Goal: Task Accomplishment & Management: Manage account settings

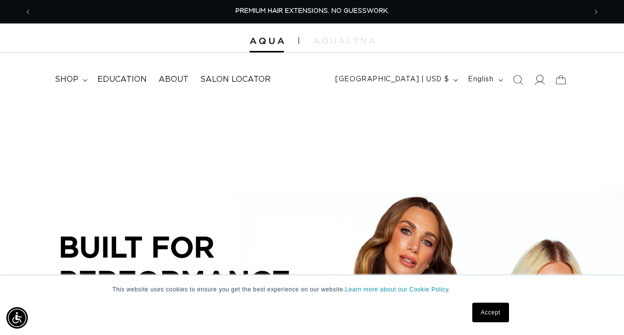
click at [540, 80] on icon at bounding box center [539, 79] width 10 height 10
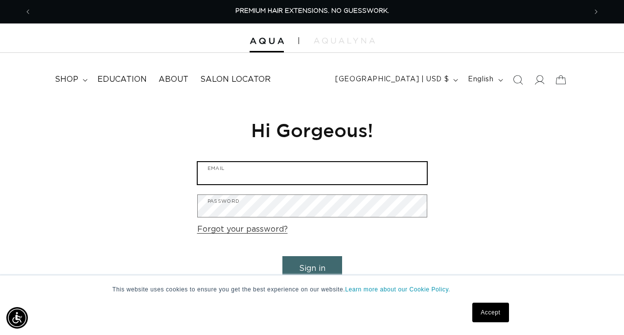
click at [236, 173] on input "Email" at bounding box center [312, 173] width 229 height 22
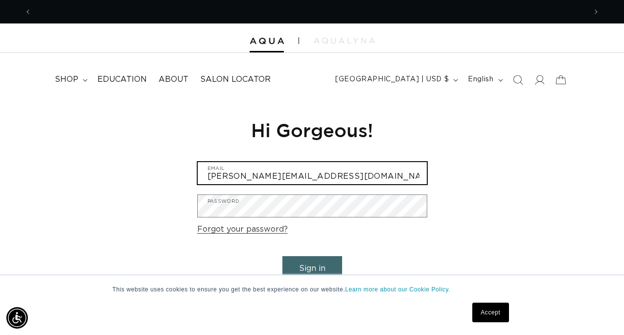
scroll to position [0, 555]
click at [355, 176] on input "[PERSON_NAME][EMAIL_ADDRESS][DOMAIN_NAME]" at bounding box center [312, 173] width 229 height 22
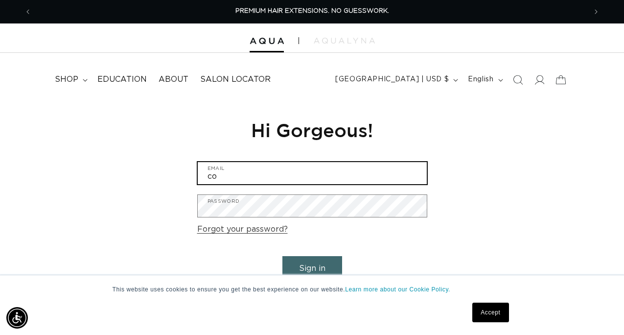
type input "c"
paste input "[EMAIL_ADDRESS][DOMAIN_NAME]"
type input "[EMAIL_ADDRESS][DOMAIN_NAME]"
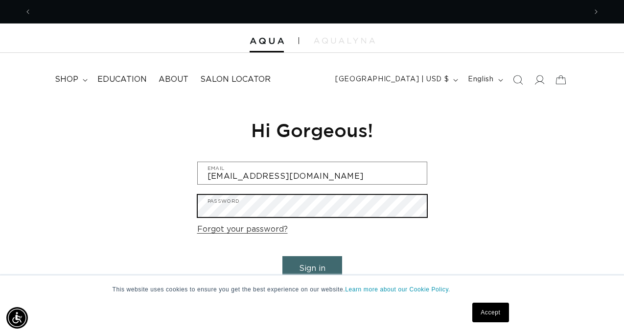
scroll to position [0, 1110]
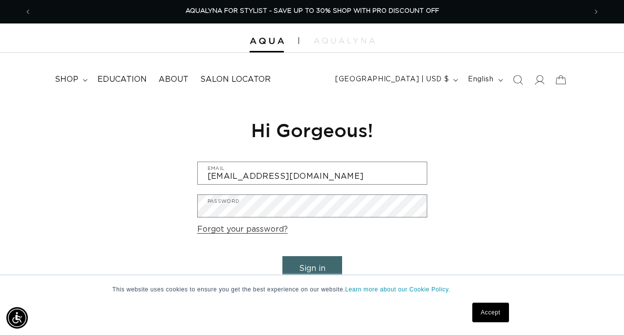
click at [316, 262] on button "Sign in" at bounding box center [313, 268] width 60 height 25
